Goal: Task Accomplishment & Management: Manage account settings

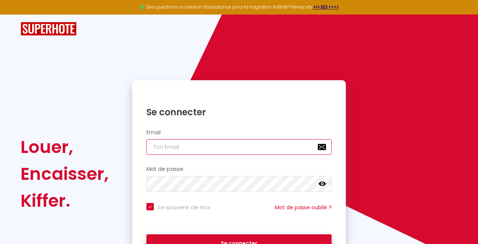
click at [177, 151] on input "email" at bounding box center [239, 147] width 185 height 16
type input "c"
checkbox input "true"
type input "co"
checkbox input "true"
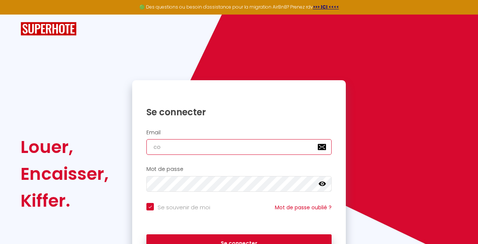
type input "con"
checkbox input "true"
type input "cont"
checkbox input "true"
type input "conta"
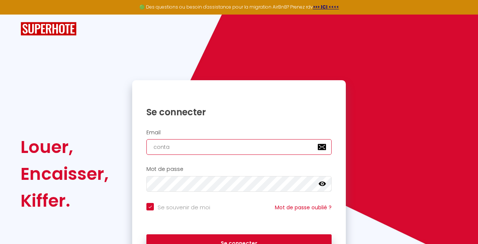
checkbox input "true"
type input "contac"
checkbox input "true"
type input "contact"
checkbox input "true"
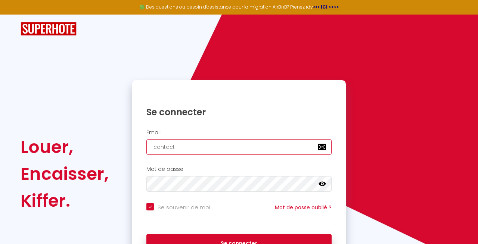
type input "contact@"
checkbox input "true"
type input "contact@o"
checkbox input "true"
type input "contact@ob"
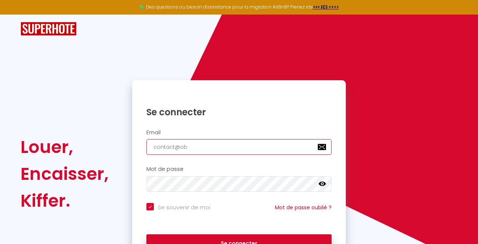
checkbox input "true"
type input "contact@obe"
checkbox input "true"
type input "contact@[PERSON_NAME]"
checkbox input "true"
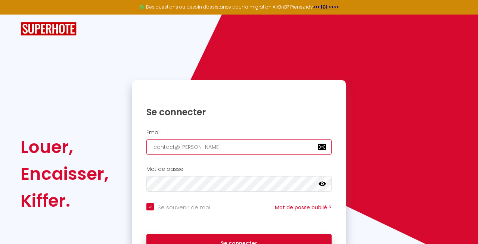
type input "contact@[PERSON_NAME]"
checkbox input "true"
type input "contact@oberge"
checkbox input "true"
type input "contact@oberges"
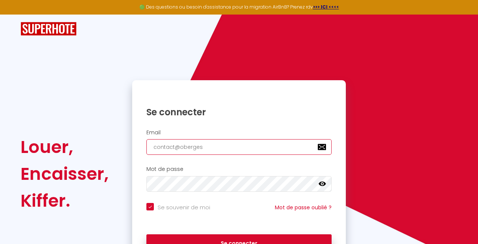
checkbox input "true"
type input "contact@oberges."
checkbox input "true"
type input "contact@oberges.f"
checkbox input "true"
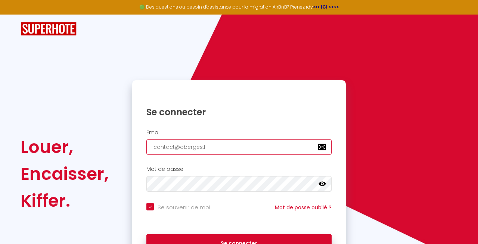
type input "[EMAIL_ADDRESS][DOMAIN_NAME]"
checkbox input "true"
type input "[EMAIL_ADDRESS][DOMAIN_NAME]"
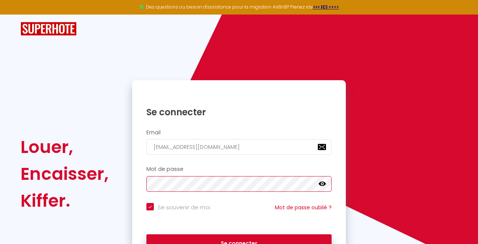
click at [147, 235] on button "Se connecter" at bounding box center [239, 244] width 185 height 19
checkbox input "true"
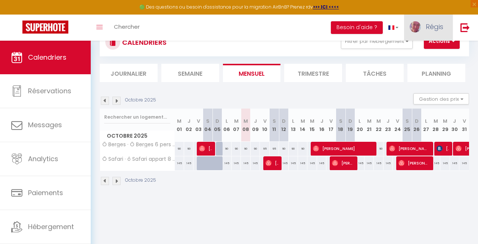
click at [443, 25] on span "Régis" at bounding box center [435, 26] width 18 height 9
click at [424, 42] on button "Actions" at bounding box center [442, 41] width 36 height 15
click at [432, 25] on span "Régis" at bounding box center [435, 26] width 18 height 9
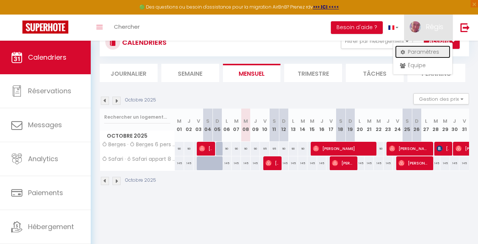
click at [418, 53] on link "Paramètres" at bounding box center [423, 52] width 55 height 13
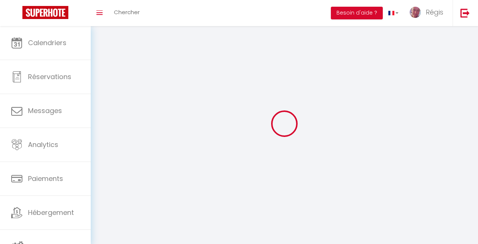
type input "Régis"
type input "TERLUTTE"
type input "[PHONE_NUMBER]"
type input "211 chemin aux oeufs"
type input "62830"
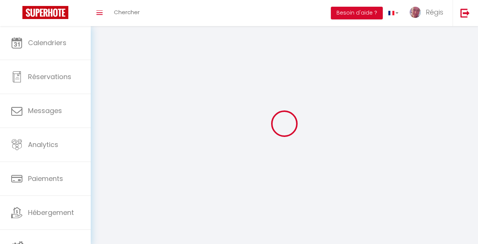
type input "samer"
type input "Ccip39WcyiTk7nxoFpq7f4xTk"
type input "aDyDRGfivIcAcaFfvcdUkQvam"
type input "[URL][DOMAIN_NAME]"
select select "28"
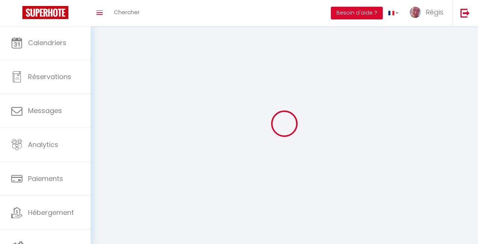
select select "fr"
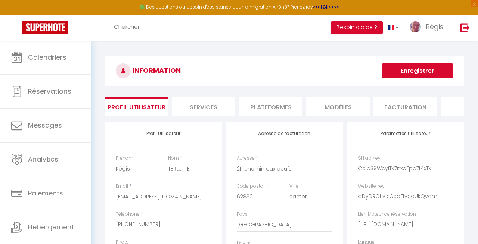
click at [207, 104] on li "Services" at bounding box center [204, 107] width 64 height 18
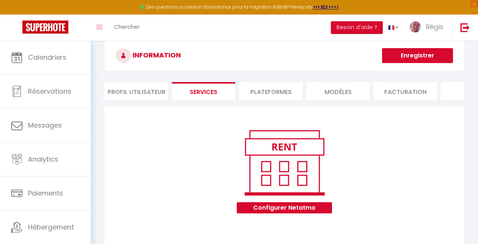
click at [149, 91] on li "Profil Utilisateur" at bounding box center [137, 91] width 64 height 18
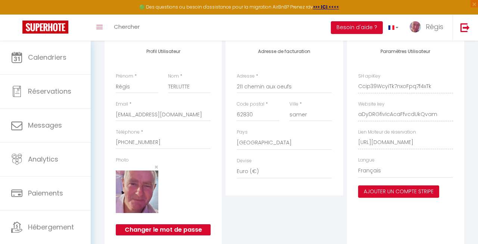
scroll to position [104, 0]
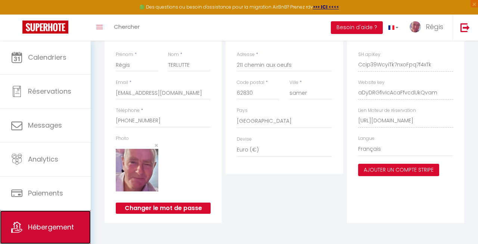
click at [45, 218] on link "Hébergement" at bounding box center [45, 228] width 91 height 34
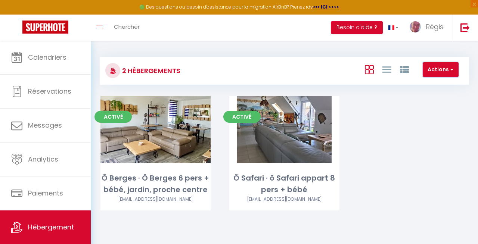
click at [449, 70] on span "button" at bounding box center [451, 69] width 4 height 7
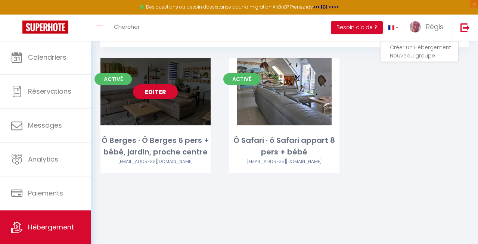
scroll to position [41, 0]
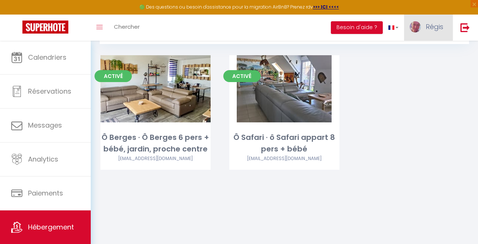
click at [438, 23] on span "Régis" at bounding box center [435, 26] width 18 height 9
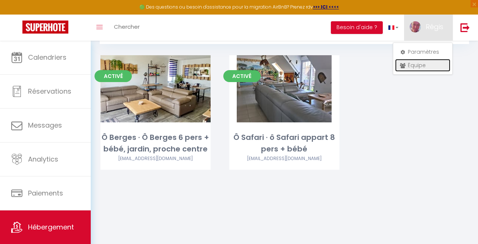
click at [420, 64] on link "Équipe" at bounding box center [423, 65] width 55 height 13
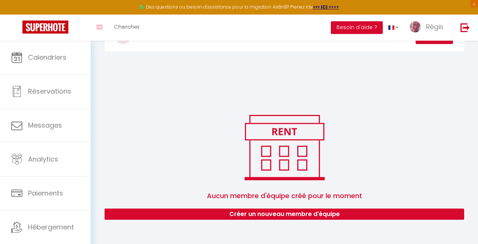
scroll to position [41, 0]
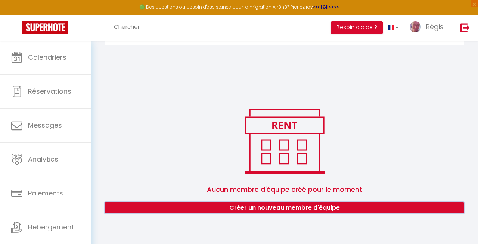
click at [314, 206] on button "Créer un nouveau membre d'équipe" at bounding box center [285, 208] width 360 height 11
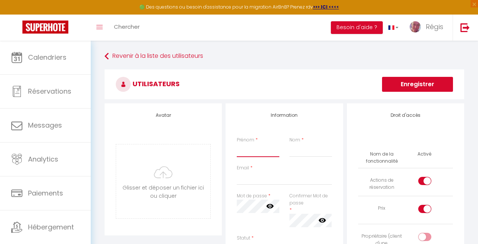
click at [249, 152] on input "Prénom" at bounding box center [258, 150] width 43 height 13
type input "[PERSON_NAME]"
type input "NOM"
click at [252, 183] on input "Email" at bounding box center [284, 178] width 95 height 13
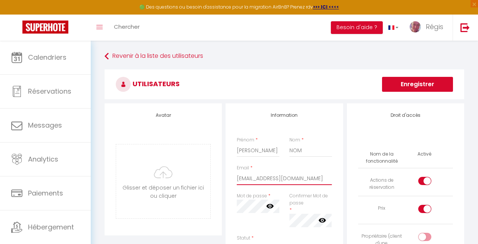
type input "[EMAIL_ADDRESS][DOMAIN_NAME]"
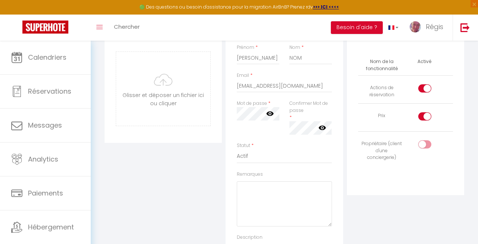
scroll to position [99, 0]
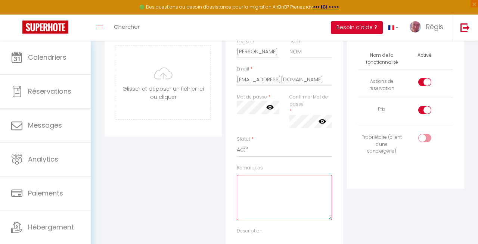
click at [281, 191] on textarea "Remarques" at bounding box center [284, 197] width 95 height 45
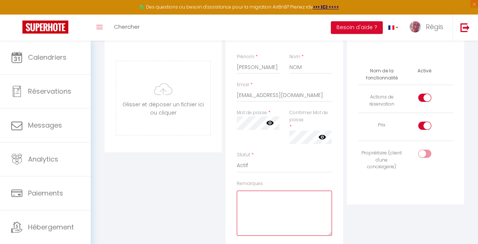
scroll to position [87, 0]
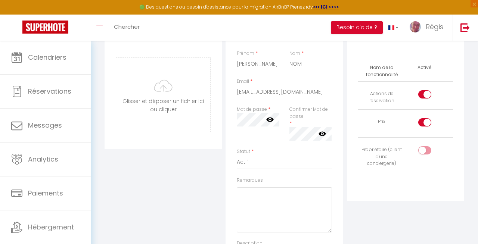
click at [428, 96] on input "checkbox" at bounding box center [431, 95] width 13 height 11
checkbox input "false"
click at [425, 129] on label at bounding box center [425, 124] width 13 height 11
click at [425, 129] on input "checkbox" at bounding box center [431, 124] width 13 height 11
click at [425, 122] on div at bounding box center [425, 123] width 13 height 8
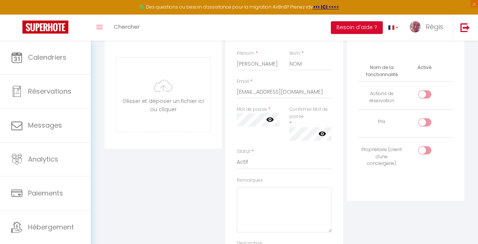
click at [425, 122] on input "checkbox" at bounding box center [431, 124] width 13 height 11
click at [426, 126] on input "checkbox" at bounding box center [431, 124] width 13 height 11
checkbox input "false"
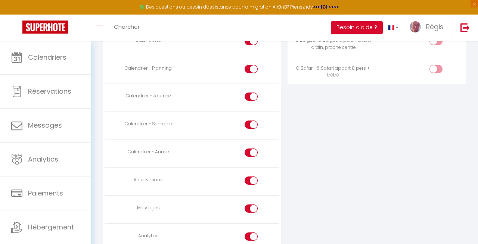
scroll to position [424, 0]
click at [251, 154] on div at bounding box center [251, 151] width 13 height 8
click at [252, 154] on input "checkbox" at bounding box center [258, 152] width 13 height 11
click at [249, 151] on div at bounding box center [251, 151] width 13 height 8
click at [252, 151] on input "checkbox" at bounding box center [258, 152] width 13 height 11
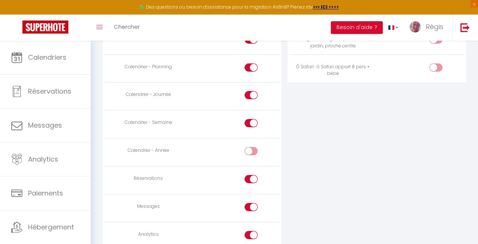
checkbox input "true"
click at [252, 181] on input "checkbox" at bounding box center [258, 180] width 13 height 11
checkbox input "false"
click at [250, 204] on div at bounding box center [251, 207] width 13 height 8
click at [252, 204] on input "checkbox" at bounding box center [258, 208] width 13 height 11
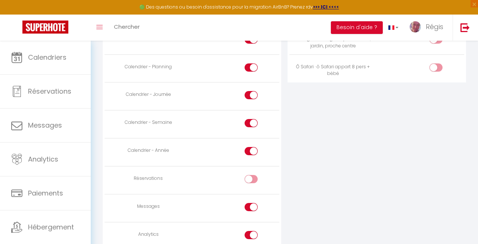
checkbox input "false"
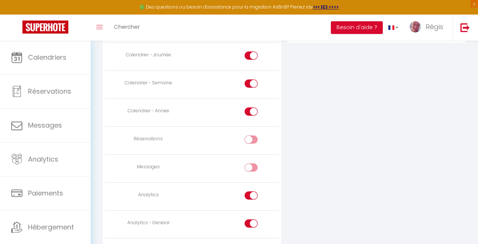
click at [251, 197] on div at bounding box center [251, 196] width 13 height 8
click at [252, 197] on input "checkbox" at bounding box center [258, 197] width 13 height 11
checkbox input "false"
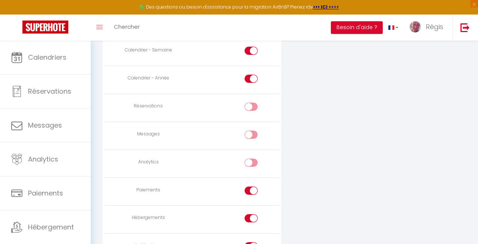
click at [253, 191] on input "checkbox" at bounding box center [258, 192] width 13 height 11
checkbox input "false"
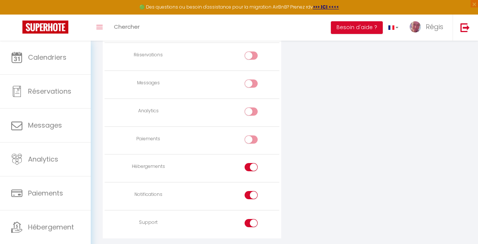
scroll to position [549, 0]
click at [254, 168] on input "checkbox" at bounding box center [258, 166] width 13 height 11
checkbox input "false"
click at [253, 195] on input "checkbox" at bounding box center [258, 195] width 13 height 11
checkbox input "false"
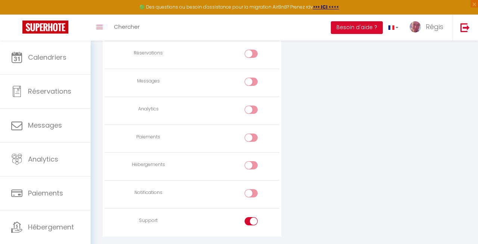
click at [252, 223] on input "checkbox" at bounding box center [258, 223] width 13 height 11
checkbox input "false"
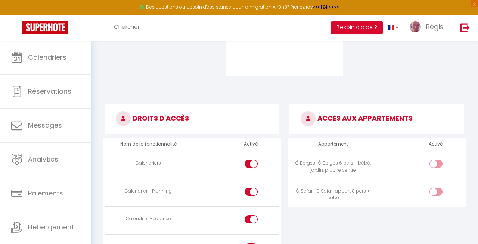
scroll to position [299, 0]
click at [452, 165] on td at bounding box center [420, 165] width 87 height 28
click at [436, 171] on div at bounding box center [436, 168] width 13 height 16
click at [436, 165] on input "checkbox" at bounding box center [442, 165] width 13 height 11
checkbox input "true"
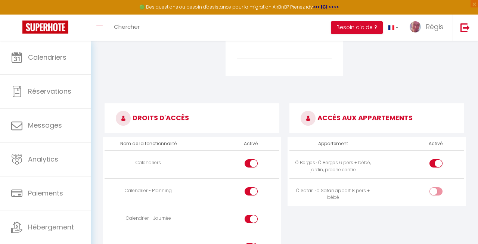
click at [434, 182] on td at bounding box center [420, 193] width 87 height 28
click at [433, 189] on div at bounding box center [436, 192] width 13 height 8
click at [436, 189] on input "checkbox" at bounding box center [442, 193] width 13 height 11
checkbox input "true"
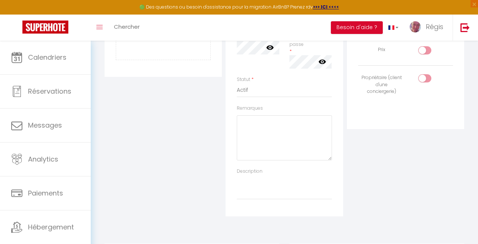
scroll to position [0, 0]
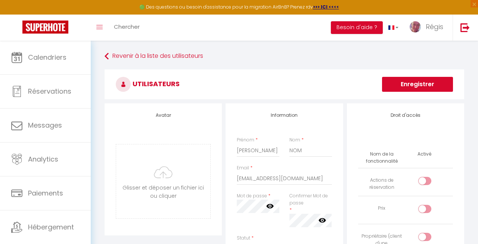
click at [428, 87] on button "Enregistrer" at bounding box center [417, 84] width 71 height 15
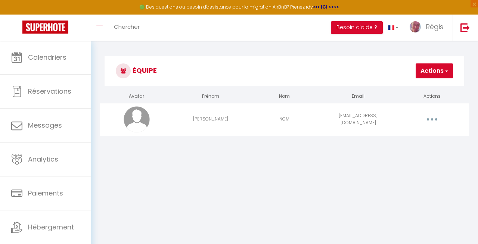
click at [435, 117] on button "button" at bounding box center [433, 120] width 20 height 14
click at [398, 140] on link "Editer" at bounding box center [412, 138] width 55 height 13
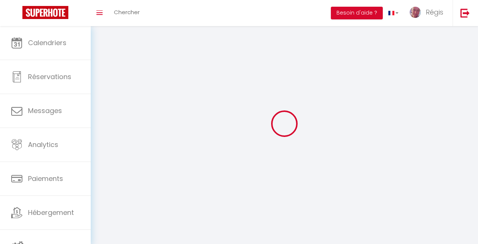
type input "[PERSON_NAME]"
type input "NOM"
type input "[EMAIL_ADDRESS][DOMAIN_NAME]"
type textarea "[URL][DOMAIN_NAME]"
checkbox input "false"
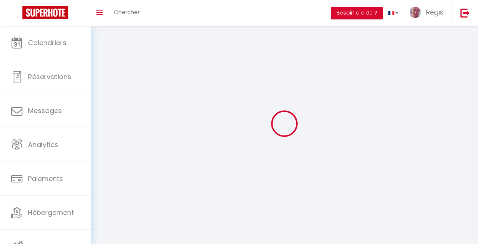
checkbox input "false"
checkbox input "true"
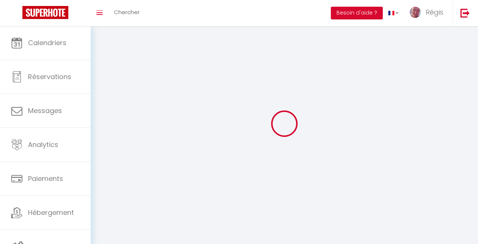
checkbox input "true"
checkbox input "false"
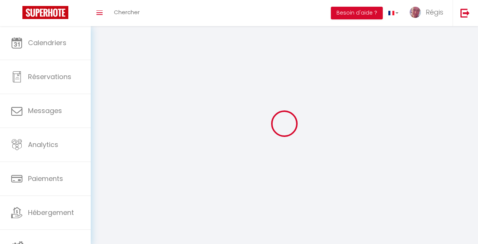
checkbox input "false"
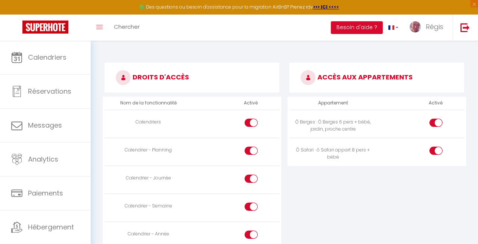
scroll to position [387, 0]
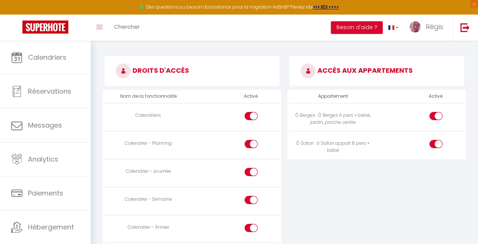
click at [433, 117] on div at bounding box center [436, 116] width 13 height 8
click at [436, 117] on input "checkbox" at bounding box center [442, 117] width 13 height 11
checkbox input "false"
click at [433, 144] on div at bounding box center [436, 144] width 13 height 8
click at [436, 144] on input "checkbox" at bounding box center [442, 145] width 13 height 11
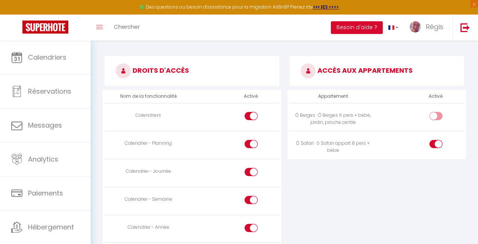
checkbox input "false"
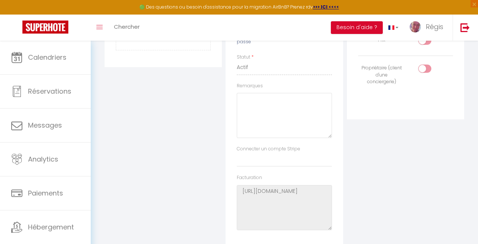
scroll to position [0, 0]
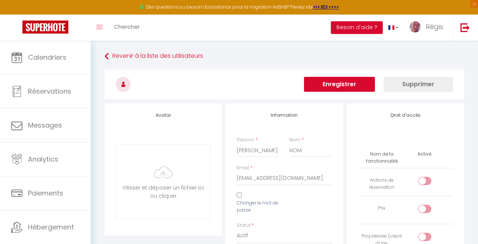
click at [357, 83] on button "Enregistrer" at bounding box center [339, 84] width 71 height 15
